Goal: Task Accomplishment & Management: Use online tool/utility

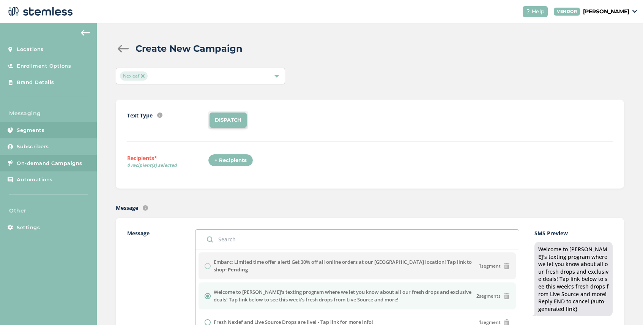
scroll to position [53, 0]
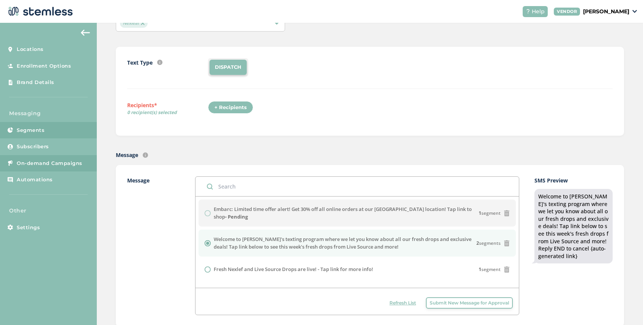
click at [42, 127] on span "Segments" at bounding box center [31, 130] width 28 height 8
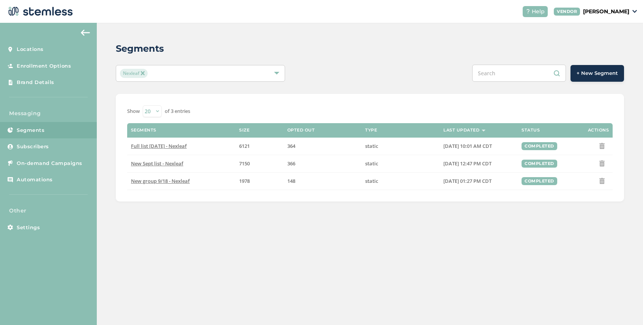
click at [585, 76] on span "+ New Segment" at bounding box center [597, 74] width 41 height 8
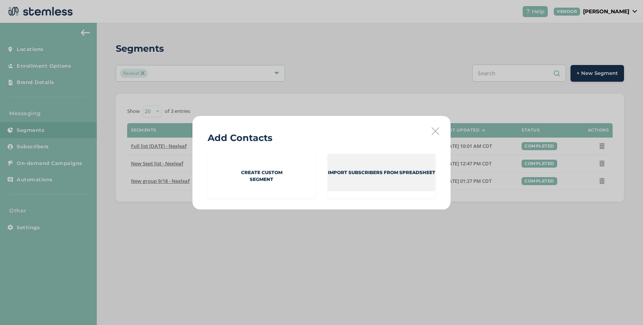
click at [343, 171] on p "Import Subscribers from spreadsheet" at bounding box center [381, 172] width 107 height 7
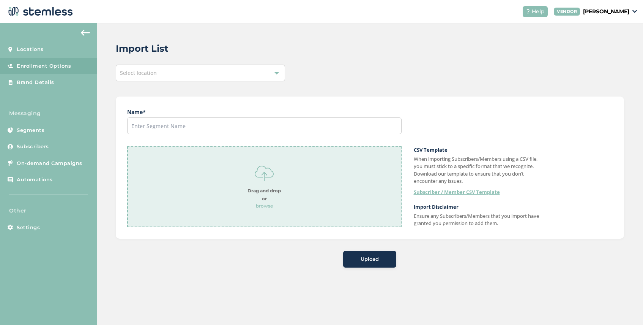
click at [160, 68] on div "Select location" at bounding box center [200, 73] width 169 height 17
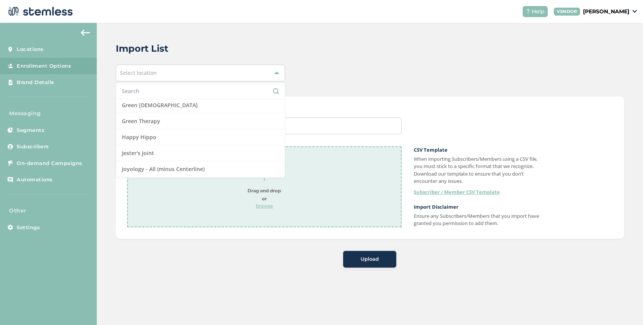
scroll to position [307, 0]
click at [155, 75] on span "Select location" at bounding box center [138, 72] width 37 height 7
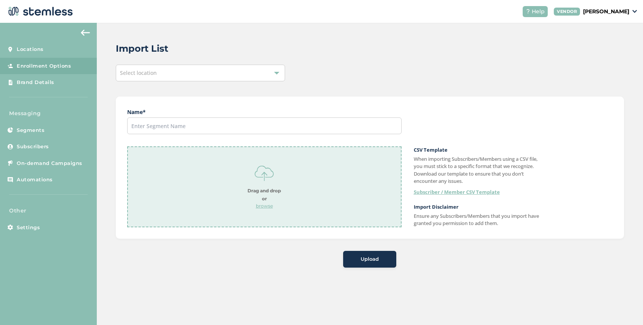
click at [154, 76] on span "Select location" at bounding box center [138, 72] width 37 height 7
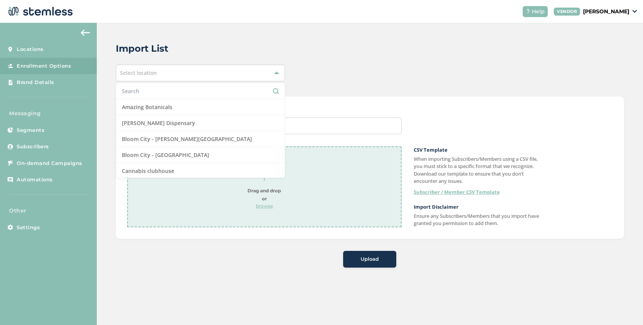
click at [151, 92] on input "text" at bounding box center [200, 91] width 157 height 8
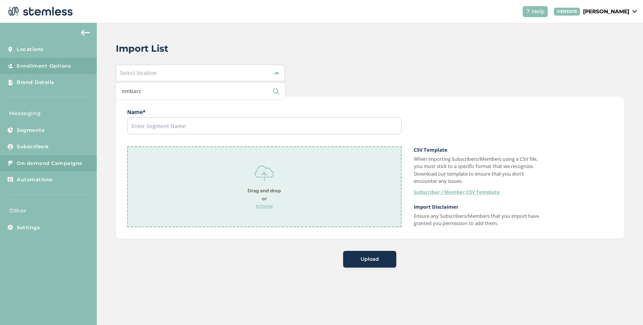
type input "embarc"
click at [56, 160] on span "On-demand Campaigns" at bounding box center [50, 164] width 66 height 8
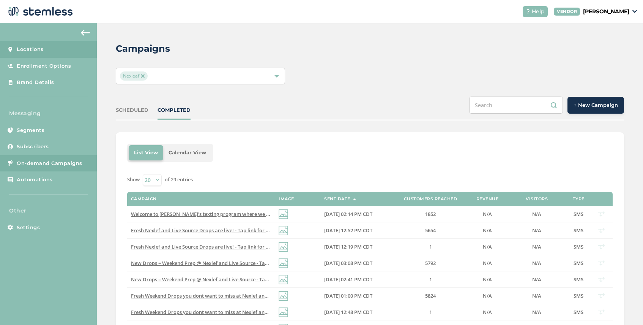
click at [43, 50] on span "Locations" at bounding box center [30, 50] width 27 height 8
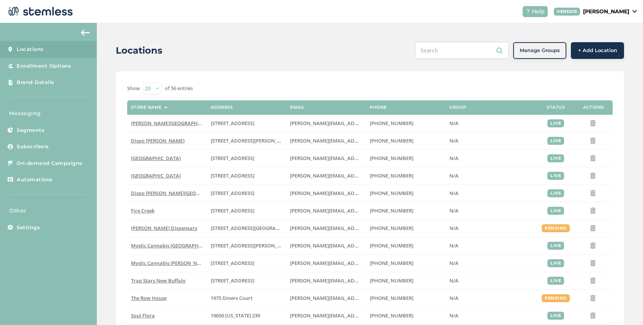
click at [441, 54] on input "text" at bounding box center [462, 50] width 94 height 17
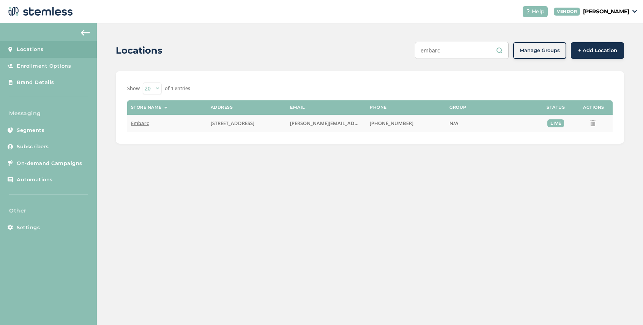
type input "embarc"
click at [141, 124] on span "Embarc" at bounding box center [140, 123] width 18 height 7
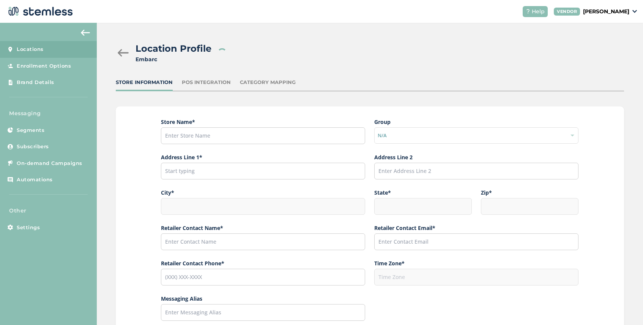
type input "Embarc"
type input "[STREET_ADDRESS]"
type input "[PERSON_NAME]"
type input "CA"
type input "95304"
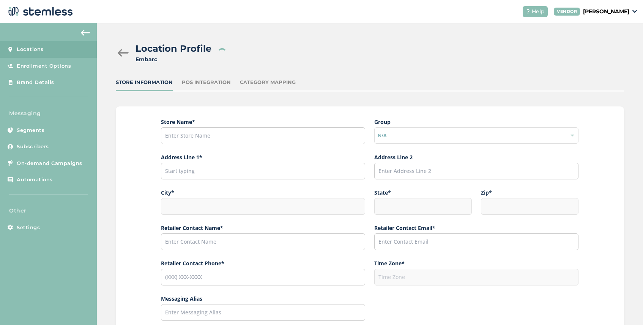
type input "[PERSON_NAME]"
type input "[PERSON_NAME][EMAIL_ADDRESS][DOMAIN_NAME]"
type input "[PHONE_NUMBER]"
type input "America/Los_Angeles"
type input "Embarc"
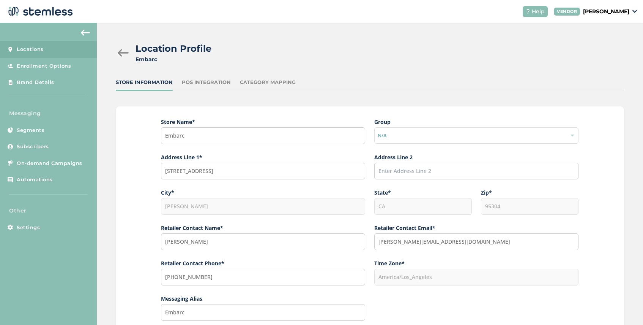
click at [123, 54] on div at bounding box center [123, 53] width 15 height 8
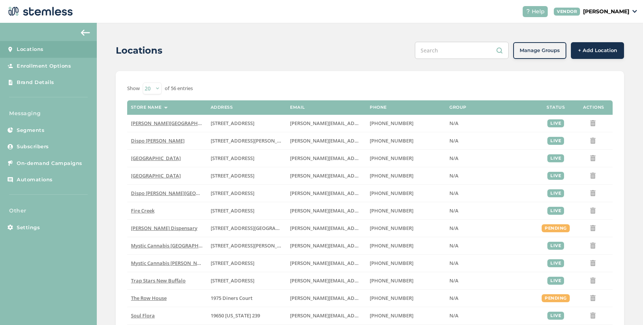
click at [466, 46] on input "text" at bounding box center [462, 50] width 94 height 17
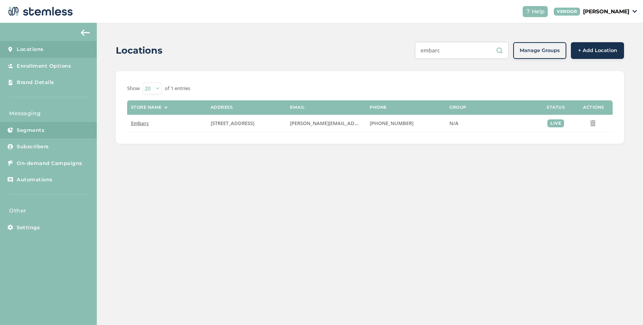
type input "embarc"
click at [52, 127] on link "Segments" at bounding box center [48, 130] width 97 height 17
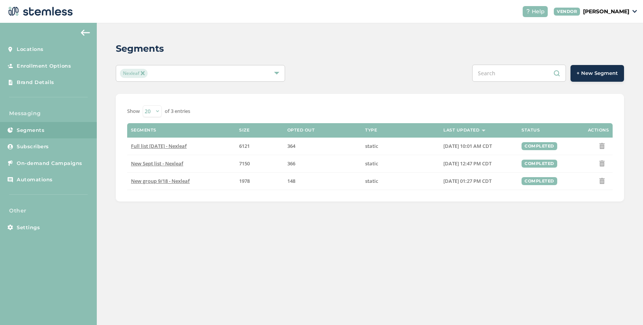
click at [144, 73] on img at bounding box center [143, 73] width 4 height 4
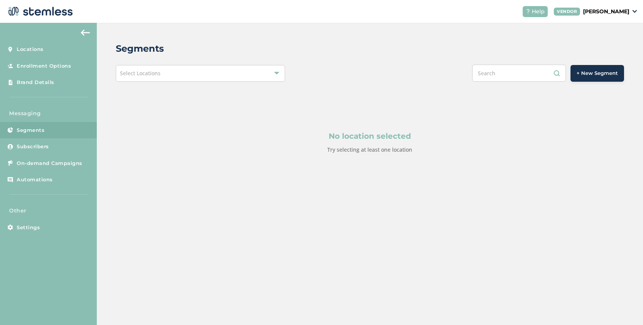
click at [602, 74] on span "+ New Segment" at bounding box center [597, 74] width 41 height 8
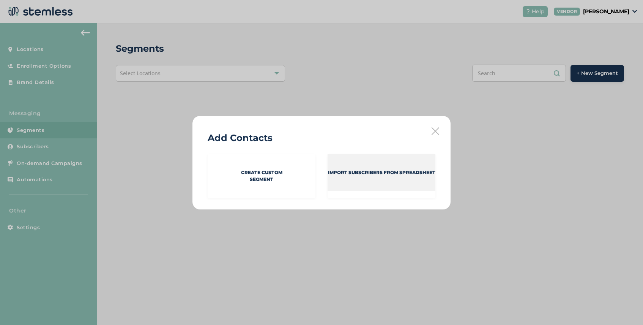
click at [350, 169] on div "Import Subscribers from spreadsheet" at bounding box center [382, 172] width 108 height 37
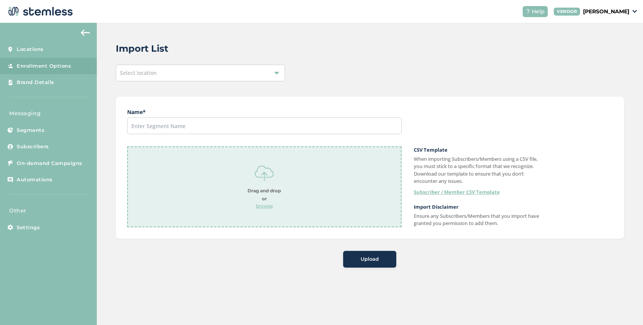
click at [151, 73] on span "Select location" at bounding box center [138, 72] width 37 height 7
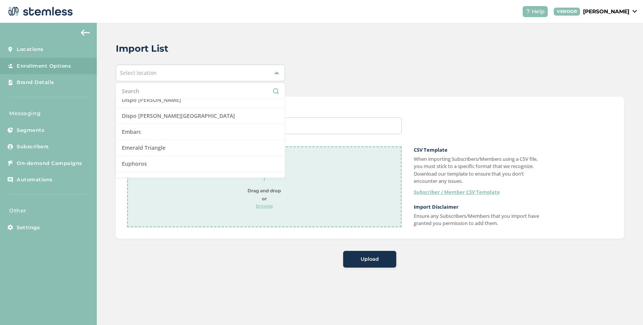
scroll to position [180, 0]
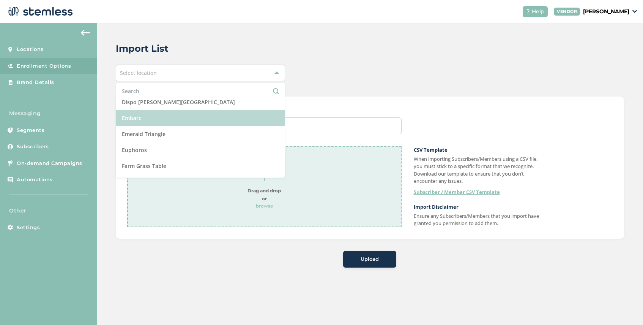
click at [156, 119] on li "Embarc" at bounding box center [200, 118] width 169 height 16
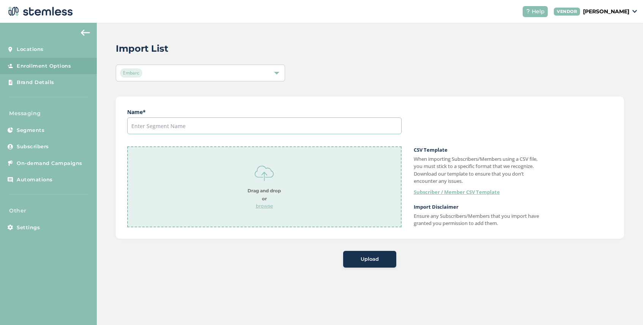
click at [155, 125] on input "text" at bounding box center [264, 125] width 275 height 17
type input "Test group"
click at [264, 207] on p "browse" at bounding box center [264, 205] width 33 height 7
click at [353, 259] on div "Upload" at bounding box center [369, 259] width 41 height 8
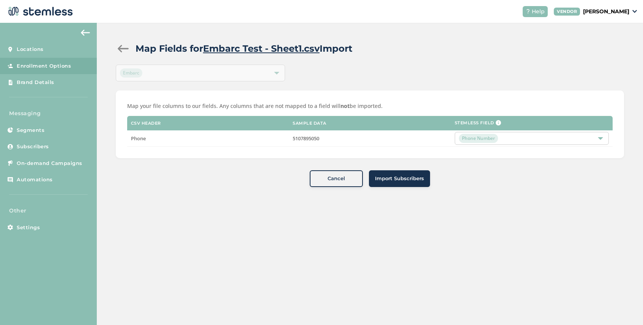
click at [395, 177] on span "Import Subscribers" at bounding box center [399, 179] width 49 height 8
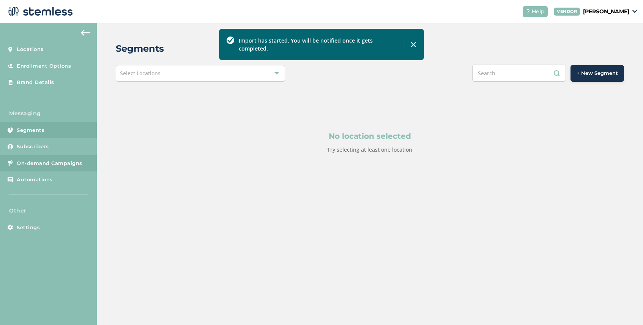
click at [46, 162] on span "On-demand Campaigns" at bounding box center [50, 164] width 66 height 8
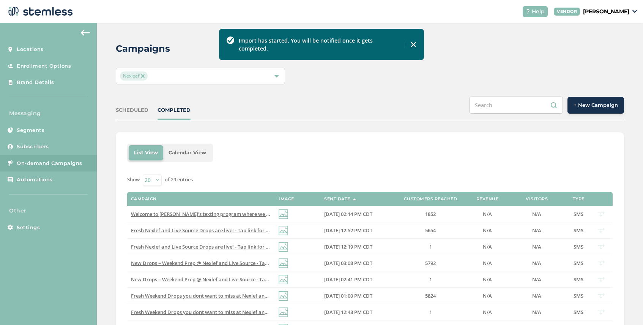
click at [144, 77] on img at bounding box center [143, 76] width 4 height 4
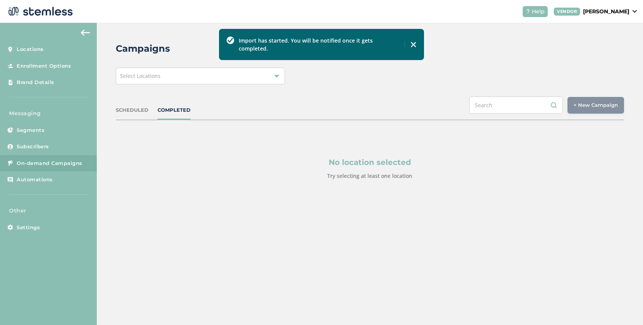
click at [217, 76] on div "Select Locations" at bounding box center [200, 76] width 169 height 17
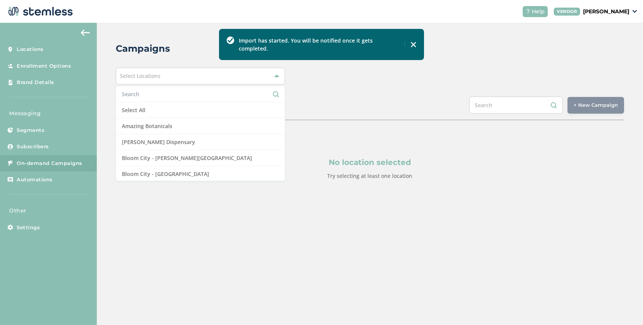
click at [181, 96] on input "text" at bounding box center [200, 94] width 157 height 8
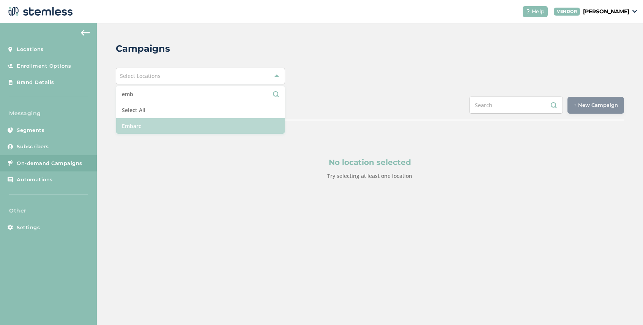
type input "emb"
click at [153, 127] on li "Embarc" at bounding box center [200, 126] width 169 height 16
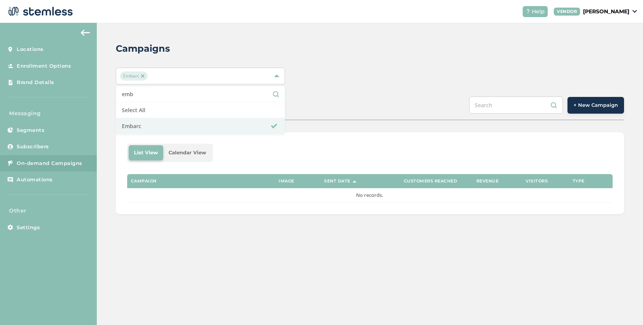
click at [420, 89] on div "Campaigns Embarc emb Select All Embarc SCHEDULED COMPLETED + New Campaign List …" at bounding box center [370, 128] width 547 height 210
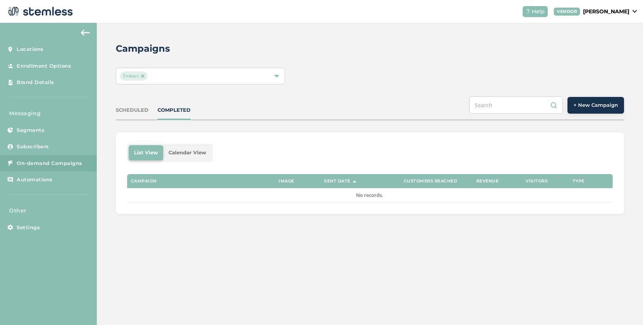
click at [590, 100] on button "+ New Campaign" at bounding box center [596, 105] width 57 height 17
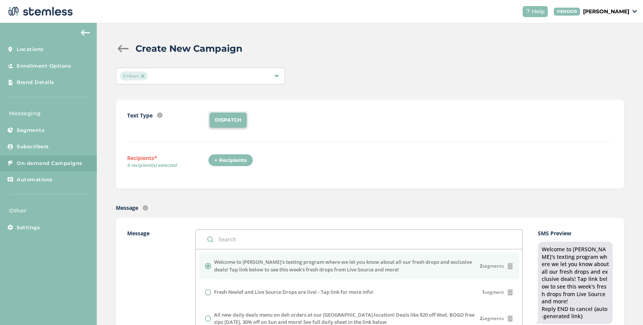
click at [223, 160] on div "+ Recipients" at bounding box center [230, 160] width 45 height 13
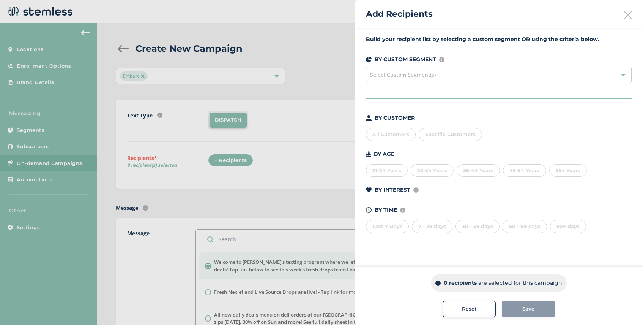
click at [400, 74] on span "Select Custom Segment(s)" at bounding box center [403, 74] width 66 height 7
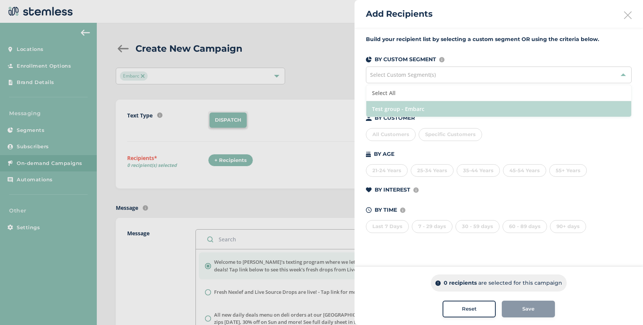
click at [411, 112] on li "Test group - Embarc" at bounding box center [499, 109] width 265 height 16
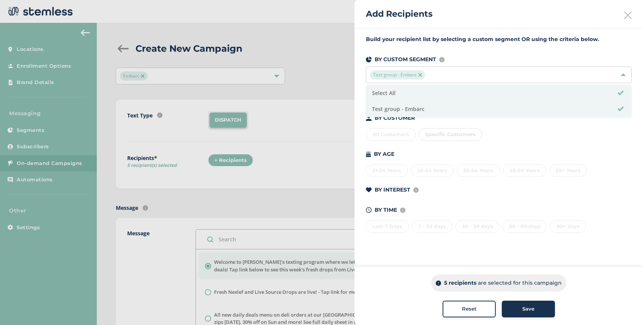
click at [512, 308] on div "Save" at bounding box center [528, 309] width 41 height 8
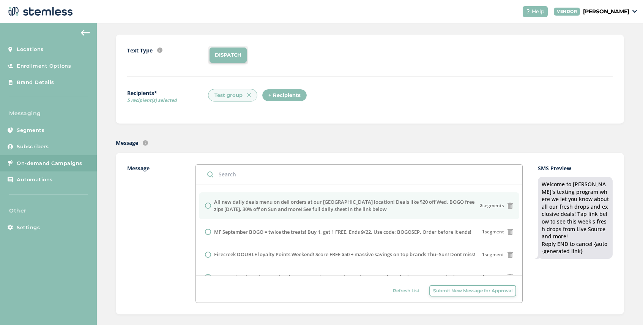
scroll to position [50, 0]
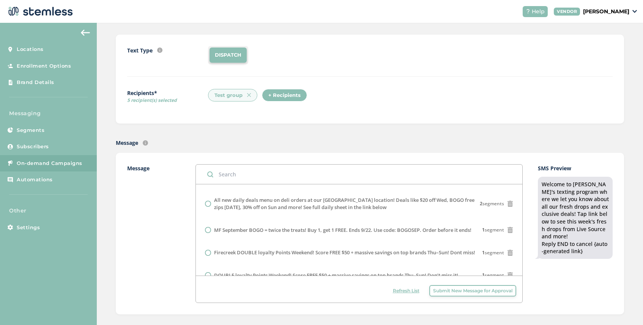
click at [414, 292] on span "Refresh List" at bounding box center [406, 290] width 27 height 7
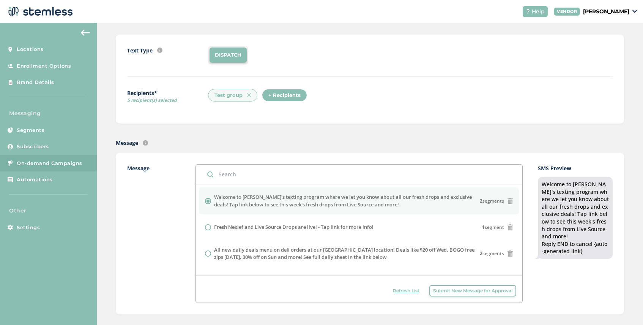
scroll to position [67, 0]
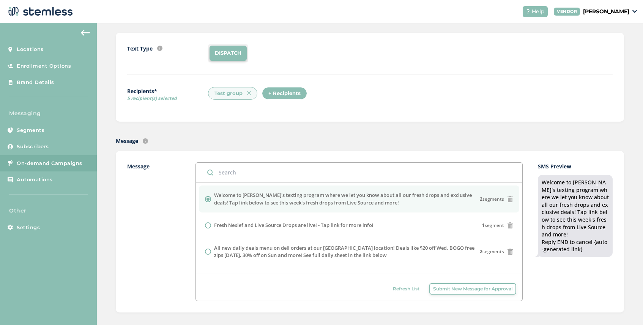
click at [454, 290] on span "Submit New Message for Approval" at bounding box center [472, 288] width 79 height 7
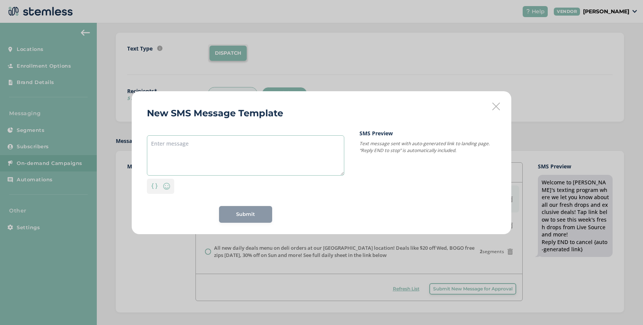
click at [190, 143] on textarea at bounding box center [245, 155] width 197 height 40
paste textarea "Embarc: Limited time offer alert! Get 30% off all online orders at our [GEOGRAP…"
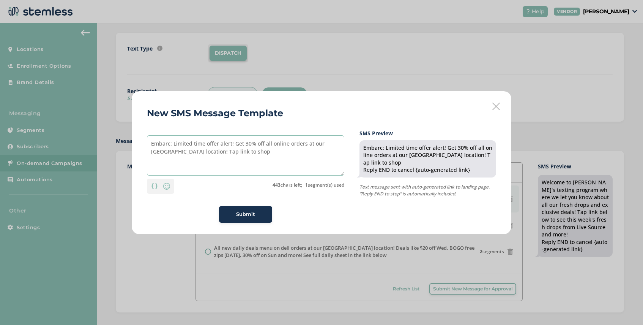
click at [163, 153] on textarea "Embarc: Limited time offer alert! Get 30% off all online orders at our [GEOGRAP…" at bounding box center [245, 155] width 197 height 40
drag, startPoint x: 341, startPoint y: 144, endPoint x: 314, endPoint y: 145, distance: 27.8
click at [314, 145] on textarea "Embarc: Limited time offer alert! Get 30% off all online orders at our [GEOGRAP…" at bounding box center [245, 155] width 197 height 40
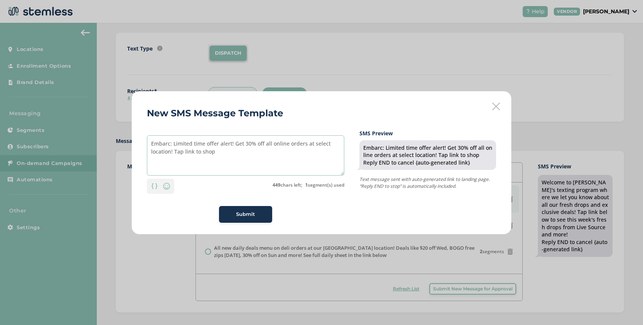
click at [171, 154] on textarea "Embarc: Limited time offer alert! Get 30% off all online orders at select locat…" at bounding box center [245, 155] width 197 height 40
type textarea "Embarc: Limited time offer alert! Get 30% off all online orders at select locat…"
click at [250, 213] on span "Submit" at bounding box center [245, 214] width 19 height 8
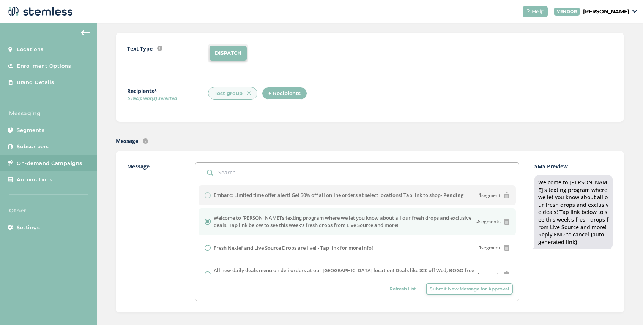
click at [393, 292] on button "Refresh List" at bounding box center [403, 288] width 34 height 11
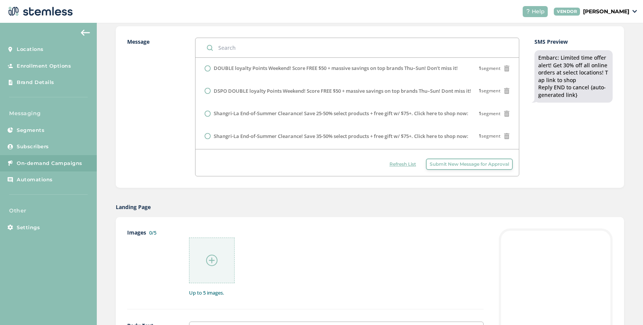
scroll to position [248, 0]
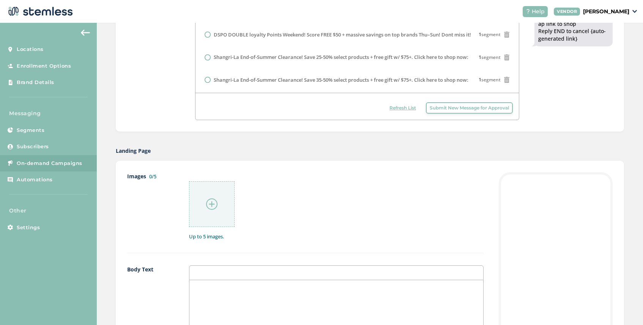
click at [210, 205] on img at bounding box center [211, 203] width 11 height 11
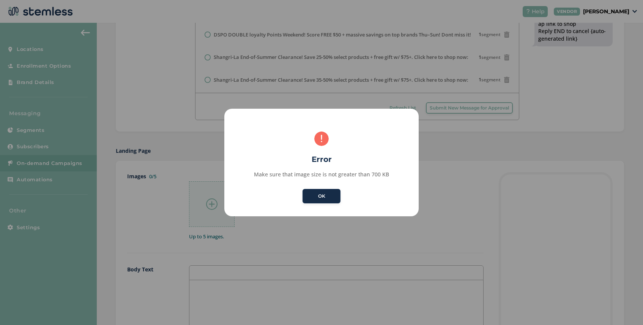
click at [320, 194] on button "OK" at bounding box center [322, 196] width 38 height 14
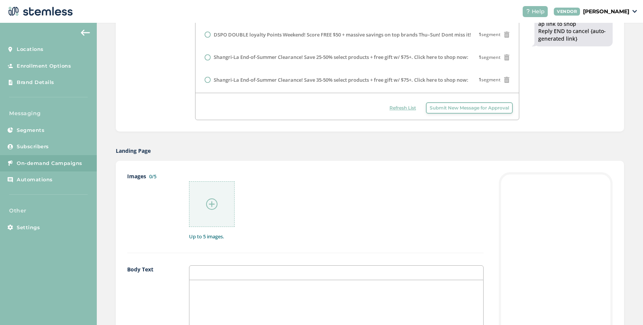
click at [216, 205] on img at bounding box center [211, 203] width 11 height 11
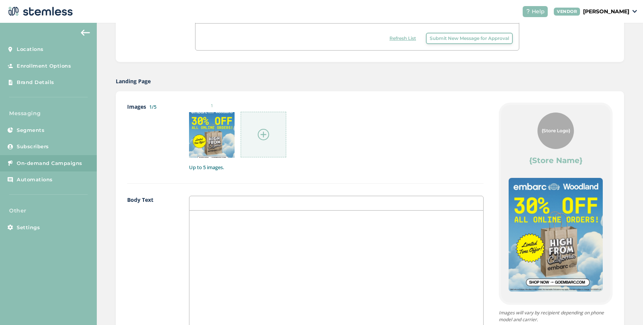
scroll to position [363, 0]
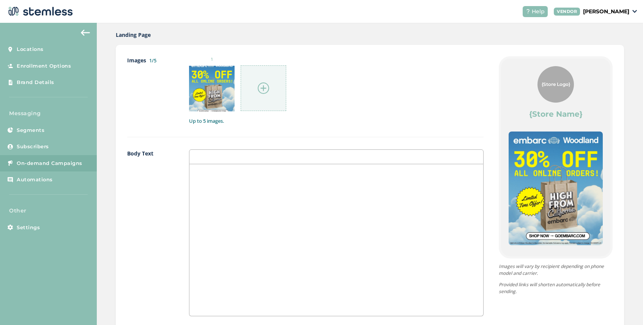
click at [225, 182] on div at bounding box center [337, 240] width 294 height 152
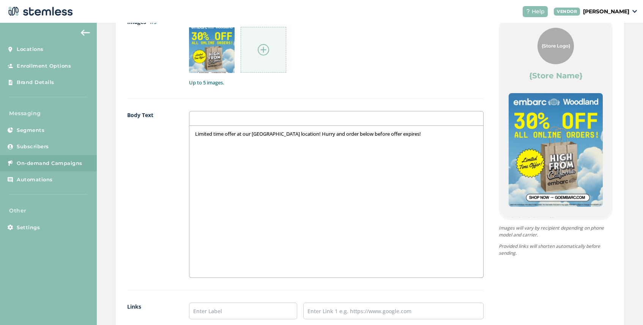
scroll to position [530, 0]
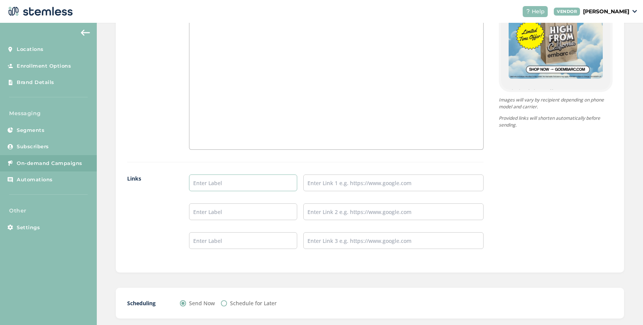
click at [211, 185] on input "text" at bounding box center [243, 182] width 108 height 17
type input "Shop Woodland Store"
click at [340, 180] on input "text" at bounding box center [393, 182] width 180 height 17
paste input "[URL][DOMAIN_NAME]"
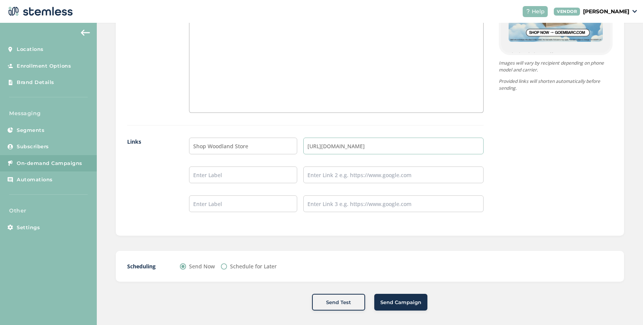
scroll to position [571, 0]
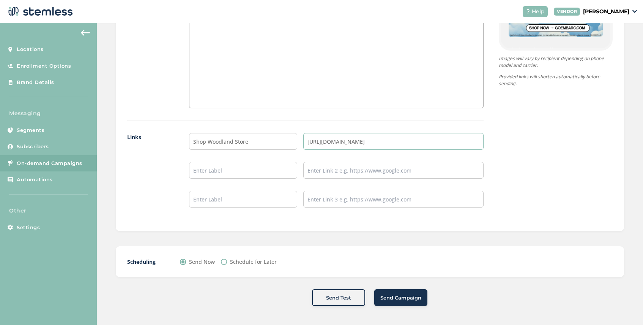
type input "[URL][DOMAIN_NAME]"
click at [394, 299] on span "Send Campaign" at bounding box center [401, 298] width 41 height 8
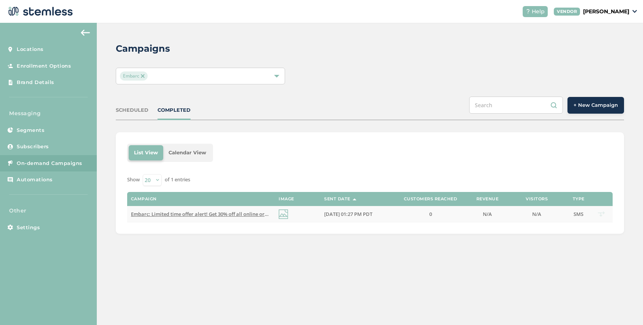
click at [234, 212] on span "Embarc: Limited time offer alert! Get 30% off all online orders at select locat…" at bounding box center [268, 213] width 275 height 7
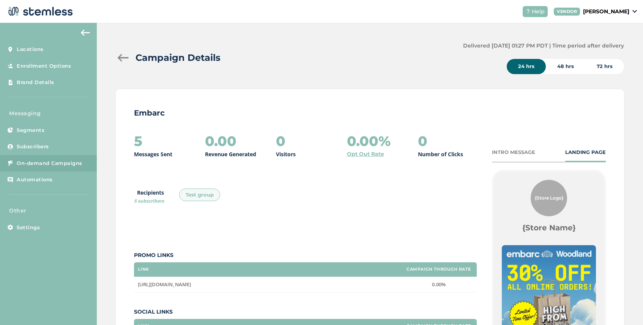
click at [121, 56] on div at bounding box center [123, 58] width 15 height 8
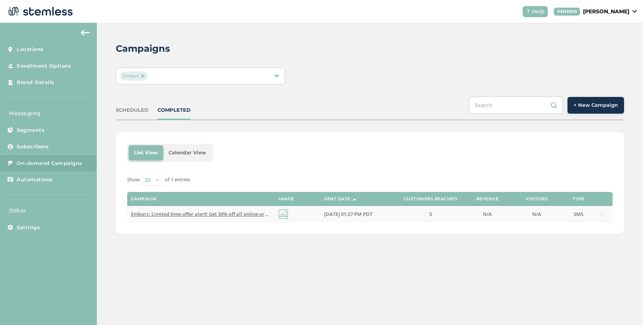
click at [192, 213] on span "Embarc: Limited time offer alert! Get 30% off all online orders at select locat…" at bounding box center [268, 213] width 275 height 7
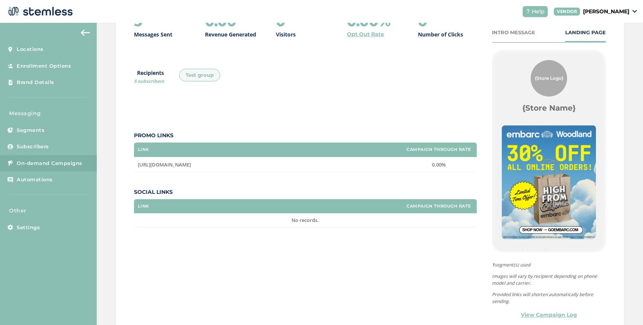
scroll to position [144, 0]
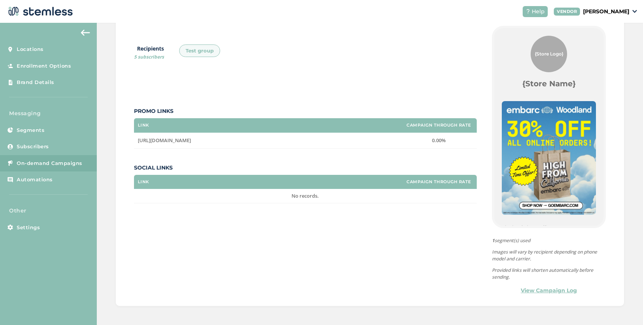
click at [526, 291] on link "View Campaign Log" at bounding box center [549, 290] width 56 height 8
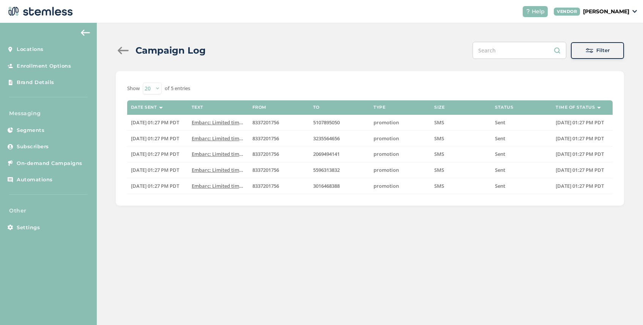
click at [120, 48] on div at bounding box center [123, 51] width 15 height 8
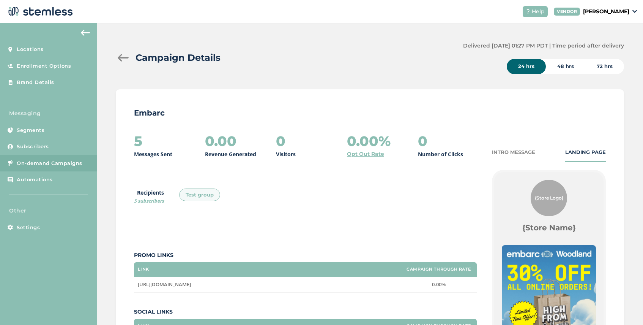
scroll to position [144, 0]
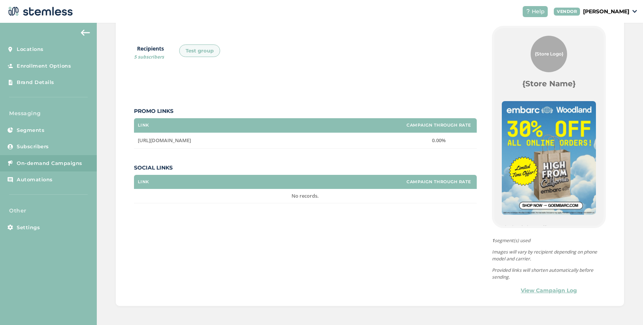
click at [550, 291] on link "View Campaign Log" at bounding box center [549, 290] width 56 height 8
